Goal: Information Seeking & Learning: Learn about a topic

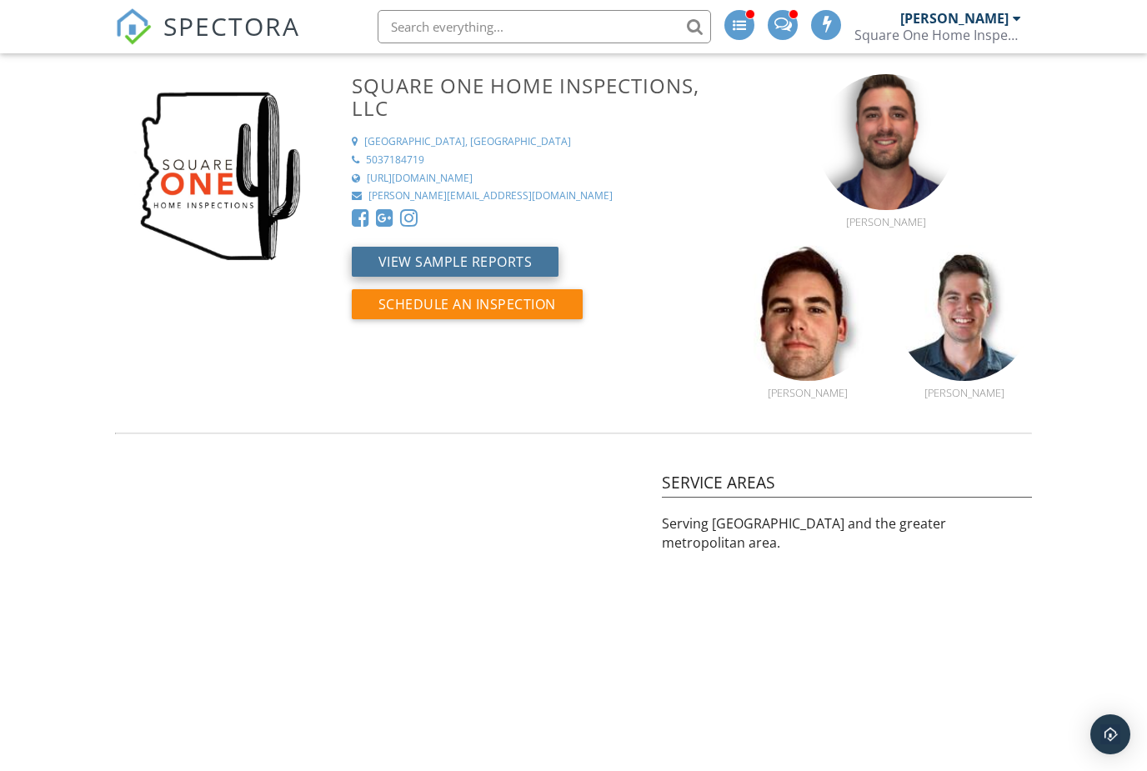
click at [498, 258] on button "View Sample Reports" at bounding box center [456, 262] width 208 height 30
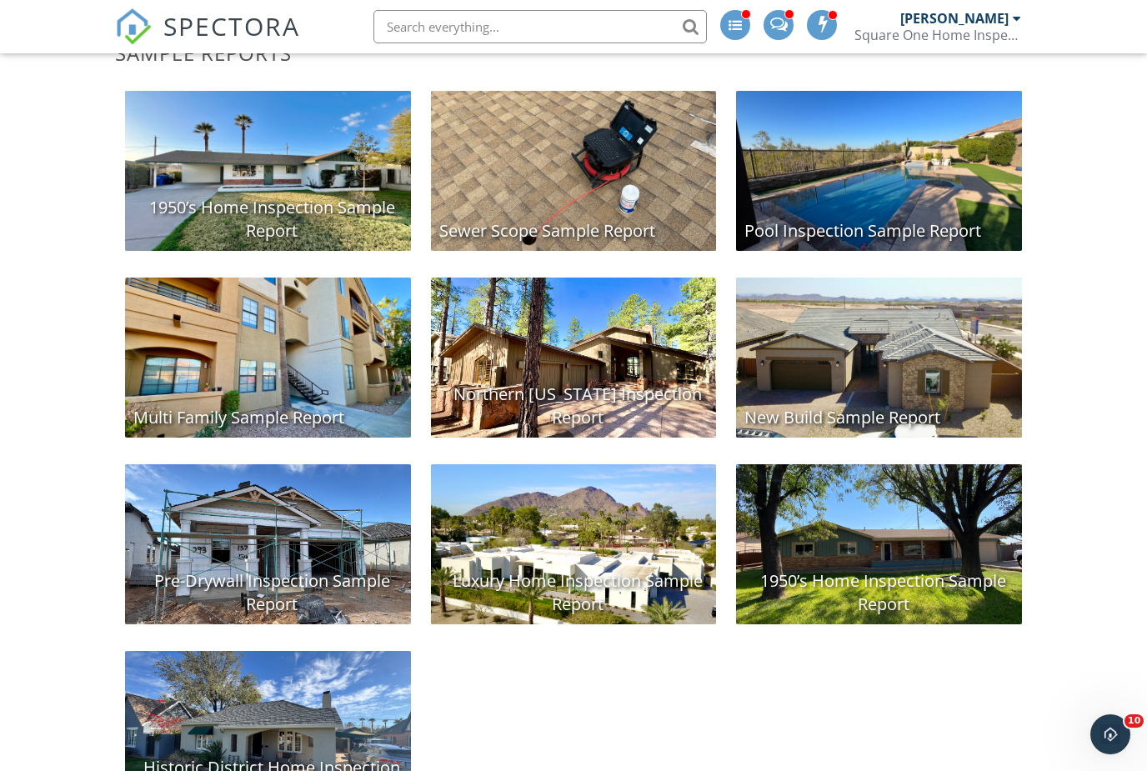
scroll to position [429, 0]
click at [885, 365] on div "New Build Sample Report" at bounding box center [879, 358] width 286 height 160
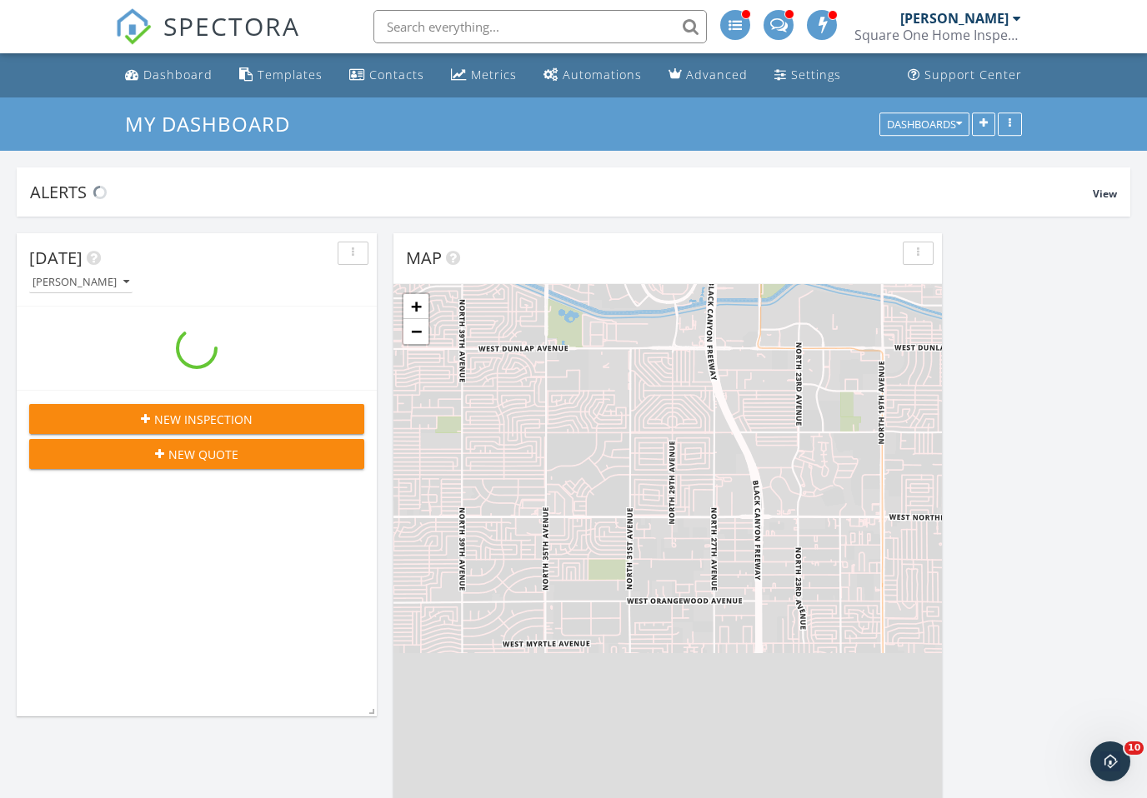
scroll to position [2435, 1148]
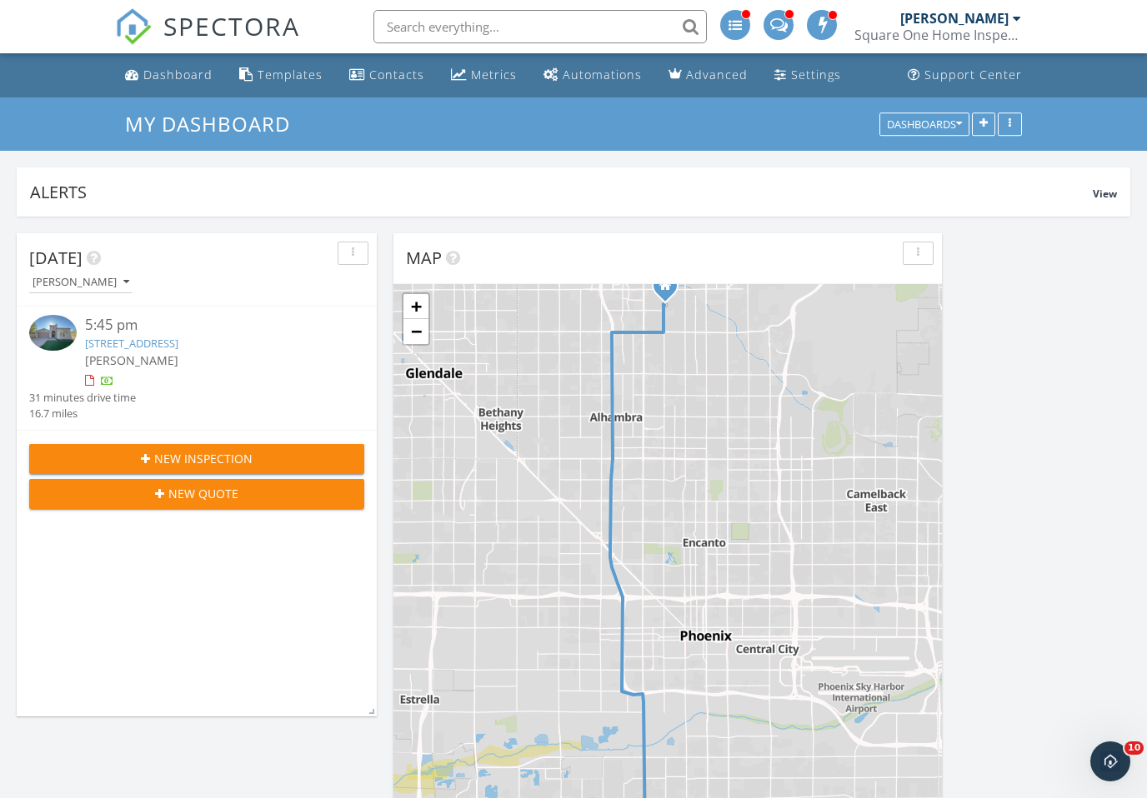
click at [242, 376] on div at bounding box center [211, 381] width 252 height 17
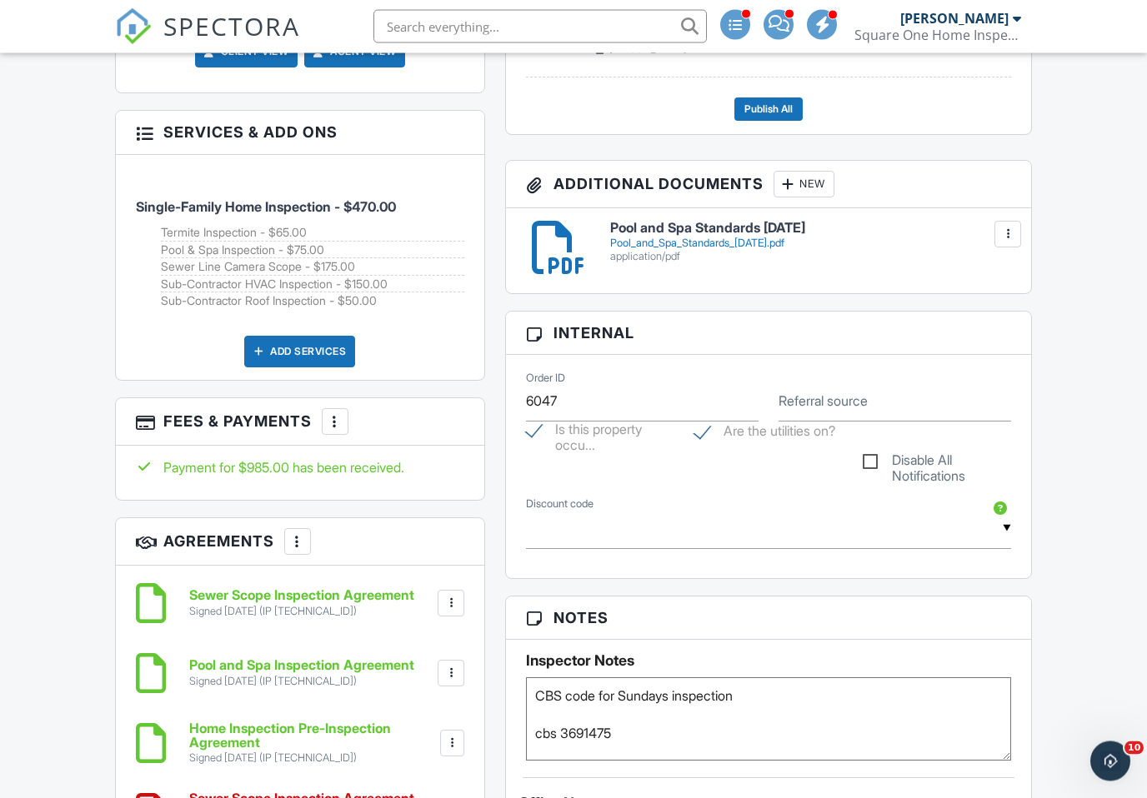
scroll to position [971, 0]
